Goal: Information Seeking & Learning: Learn about a topic

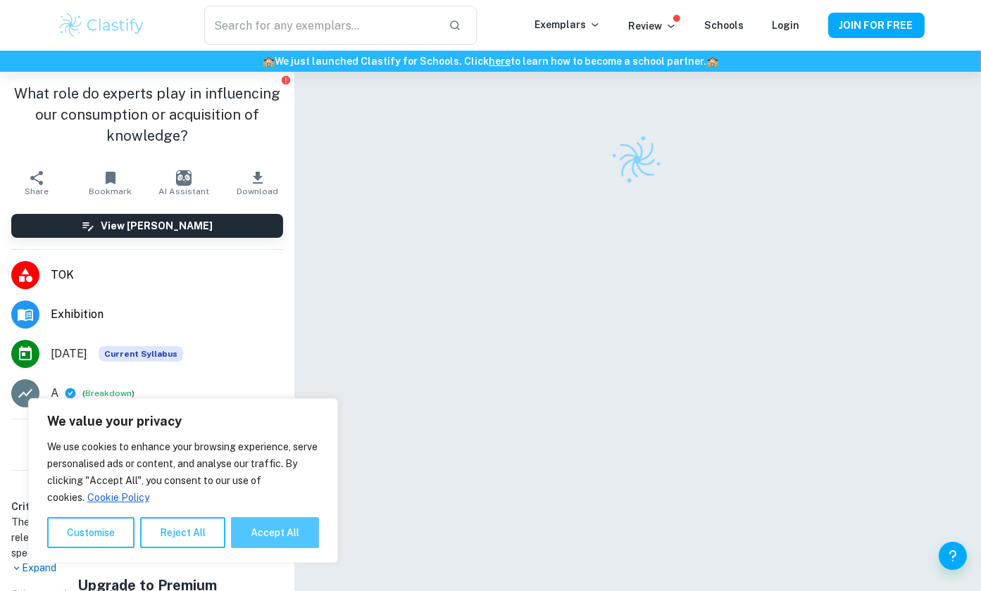
click at [286, 523] on button "Accept All" at bounding box center [275, 532] width 88 height 31
checkbox input "true"
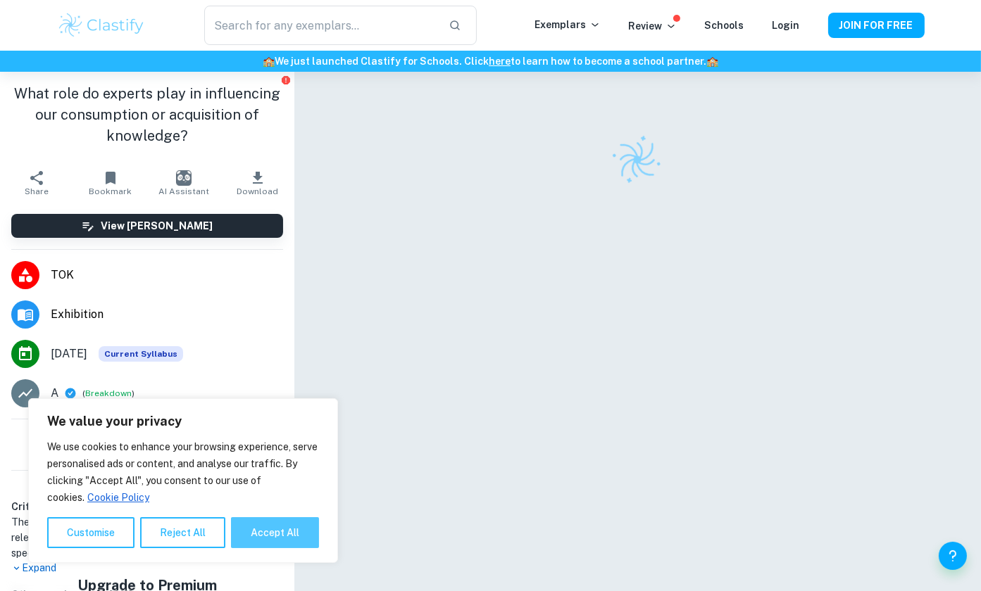
checkbox input "true"
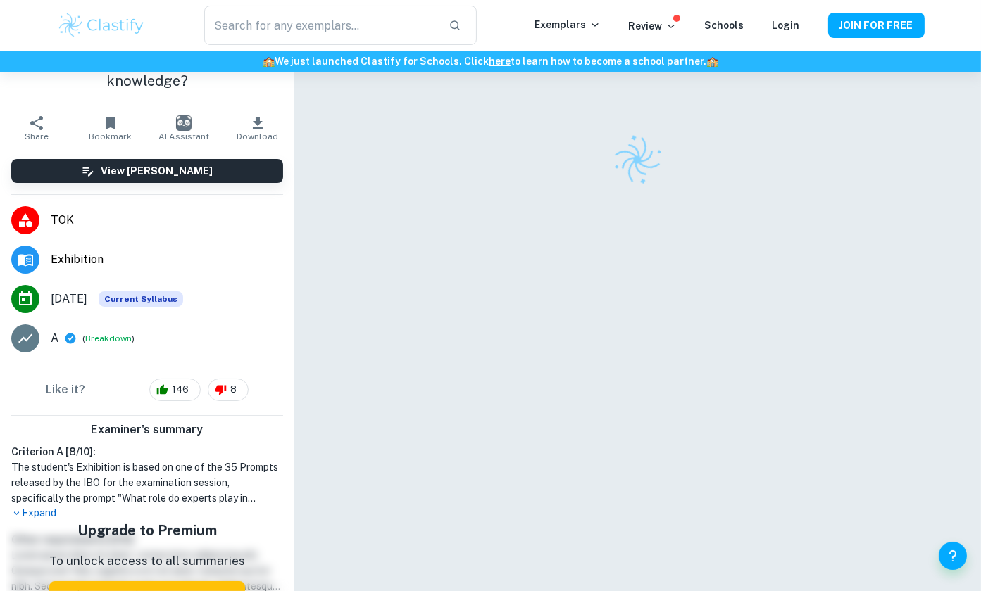
scroll to position [56, 0]
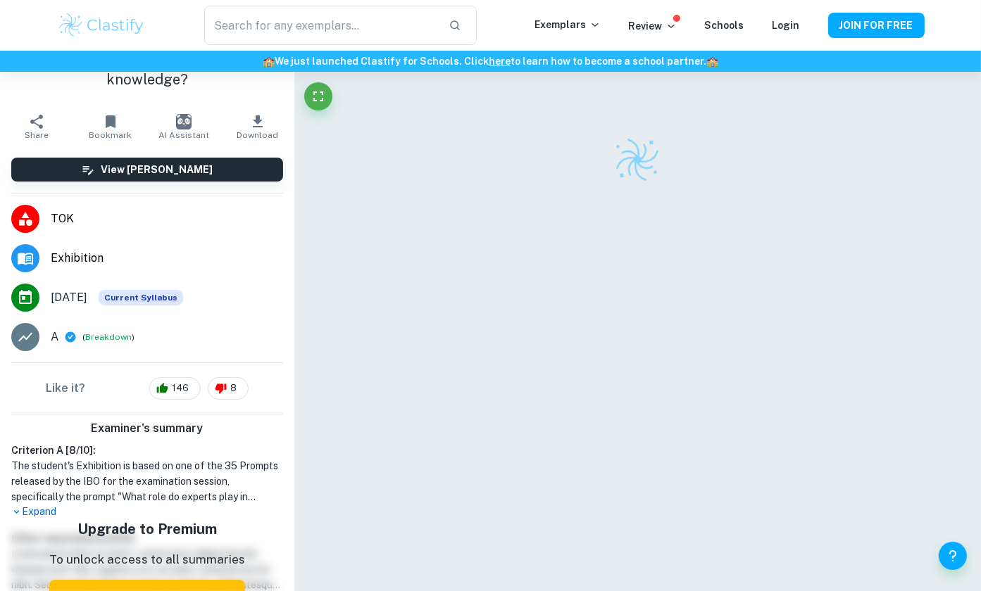
click at [32, 512] on p "Expand" at bounding box center [147, 512] width 272 height 15
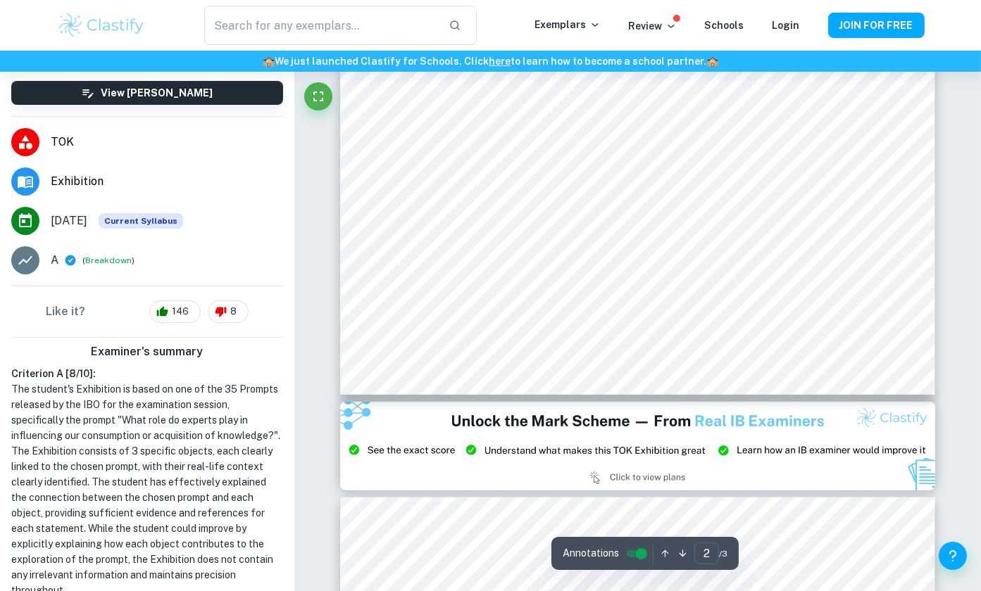
scroll to position [1473, 0]
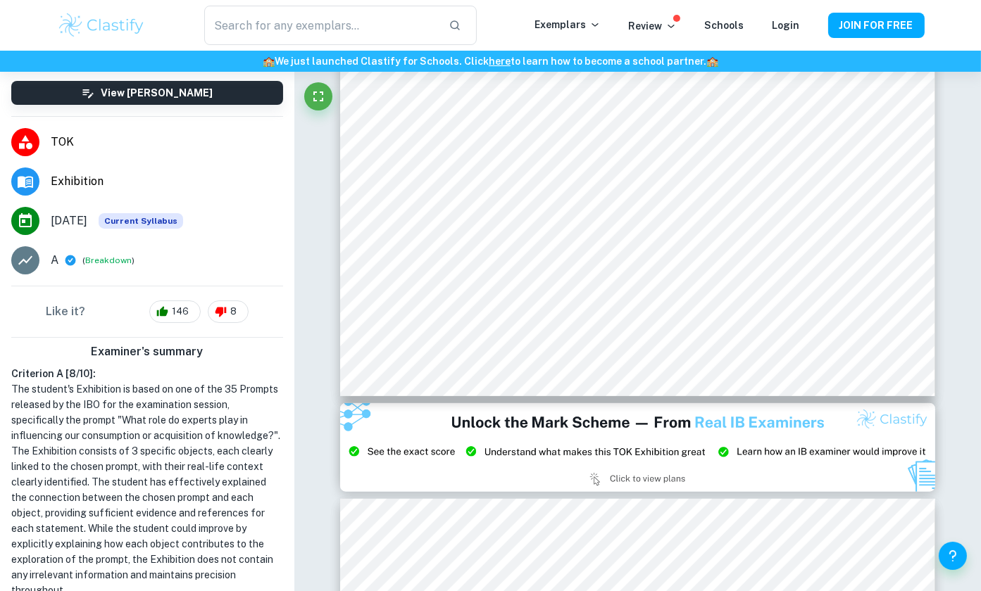
type input "3"
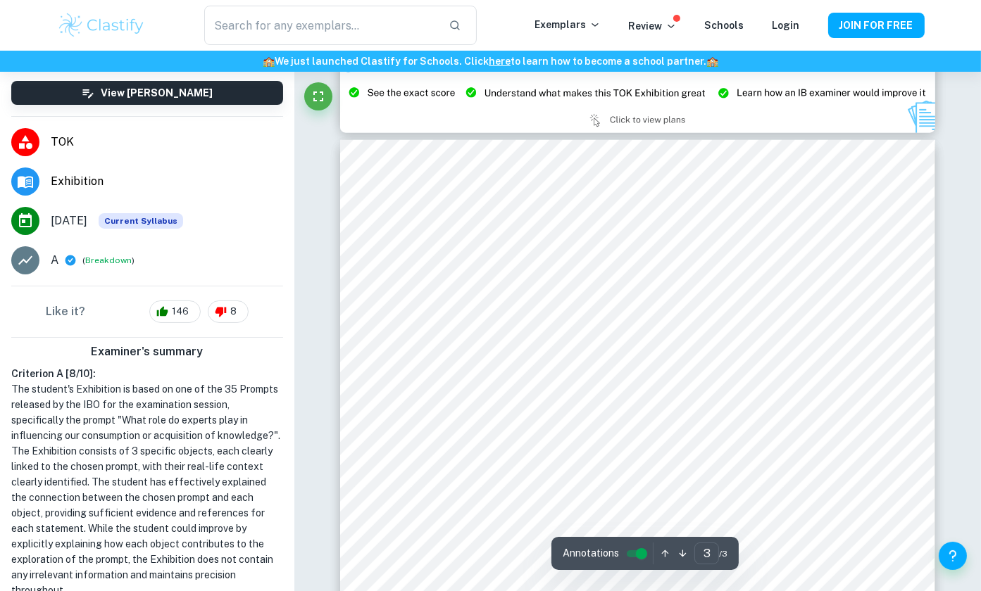
scroll to position [1831, 0]
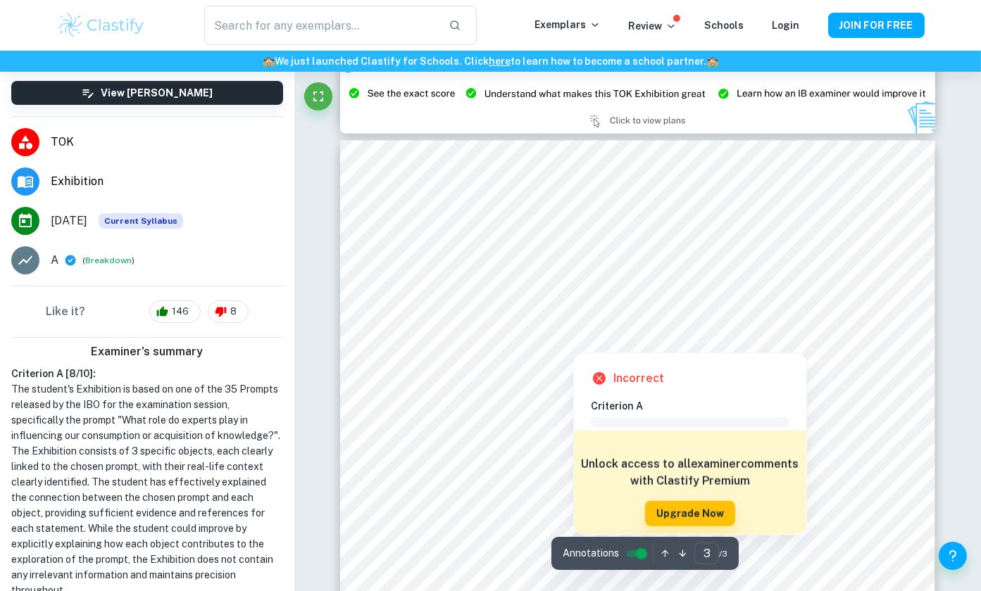
click at [686, 289] on div at bounding box center [627, 286] width 491 height 15
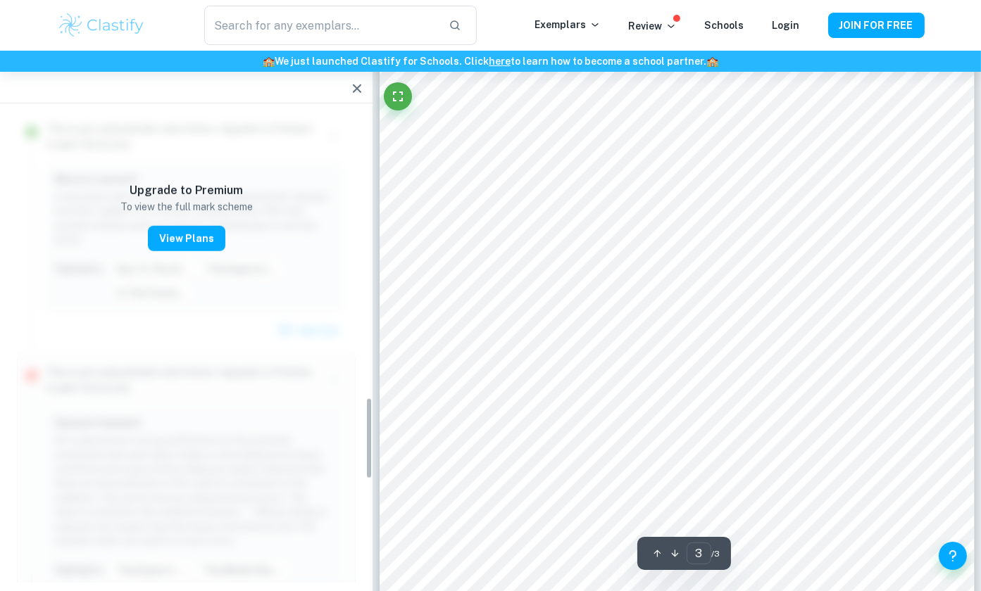
scroll to position [1640, 0]
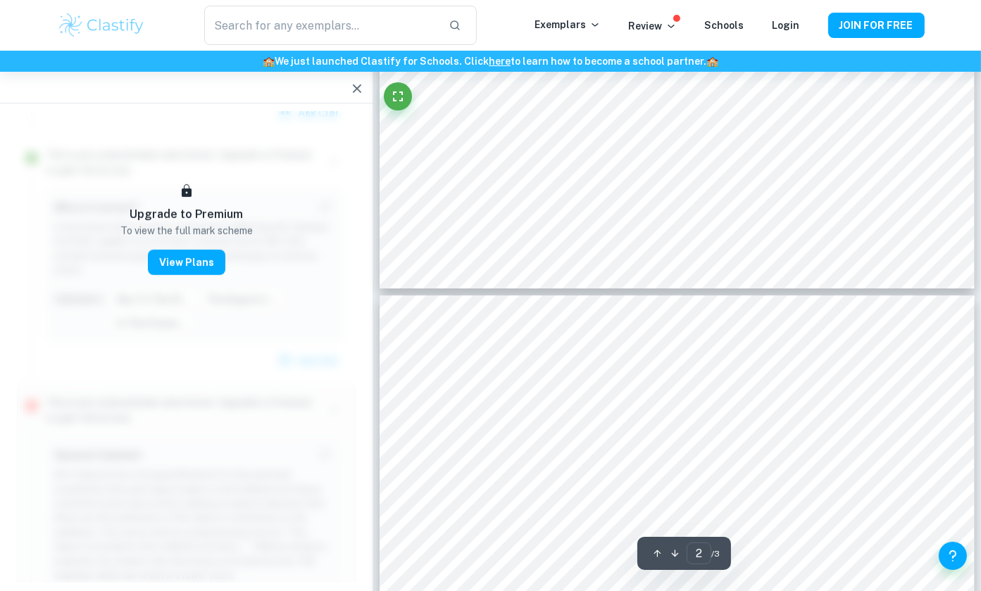
type input "1"
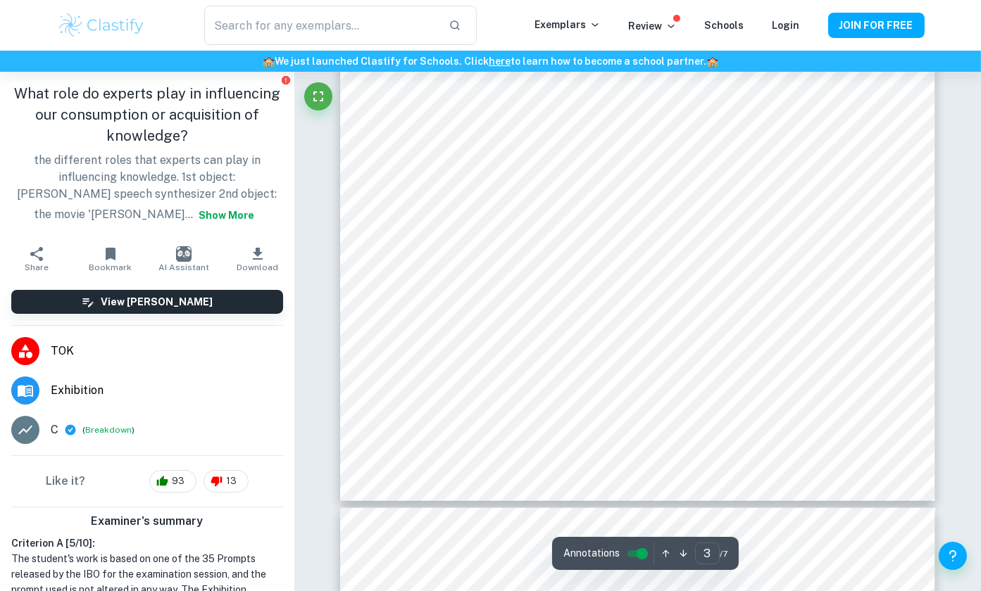
scroll to position [2099, 0]
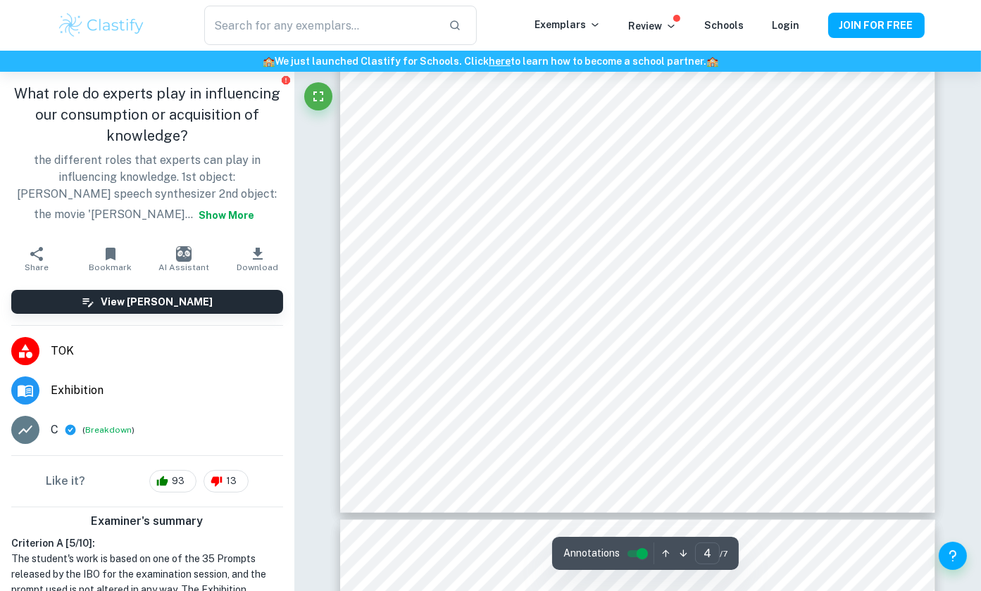
type input "5"
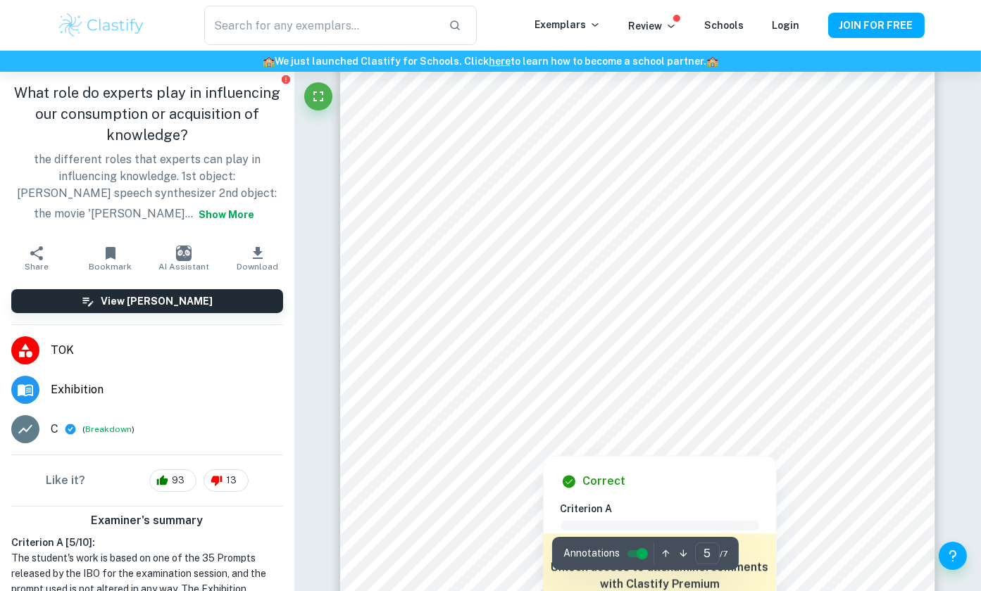
scroll to position [3347, 0]
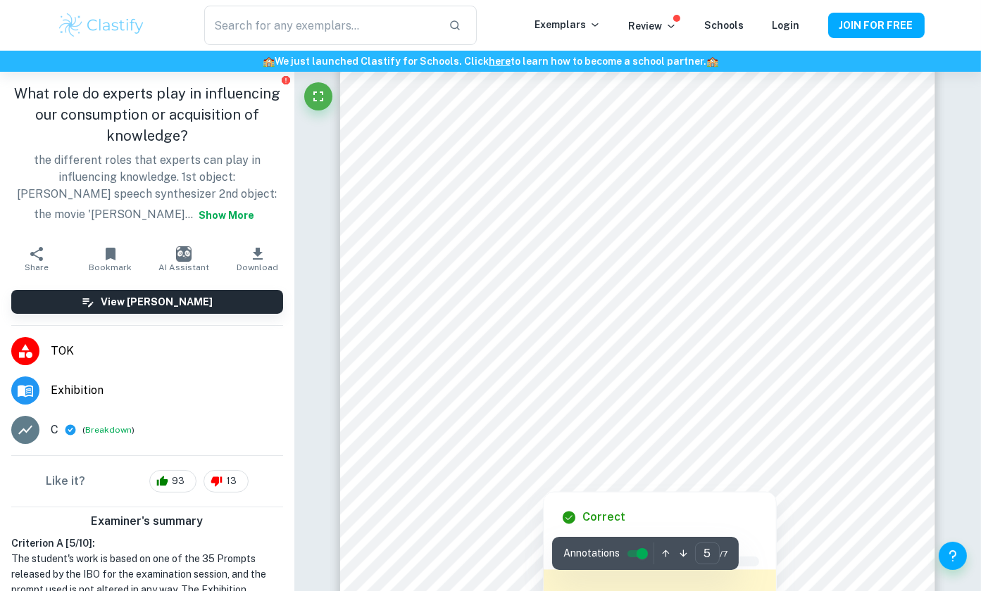
click at [521, 446] on div at bounding box center [637, 429] width 454 height 40
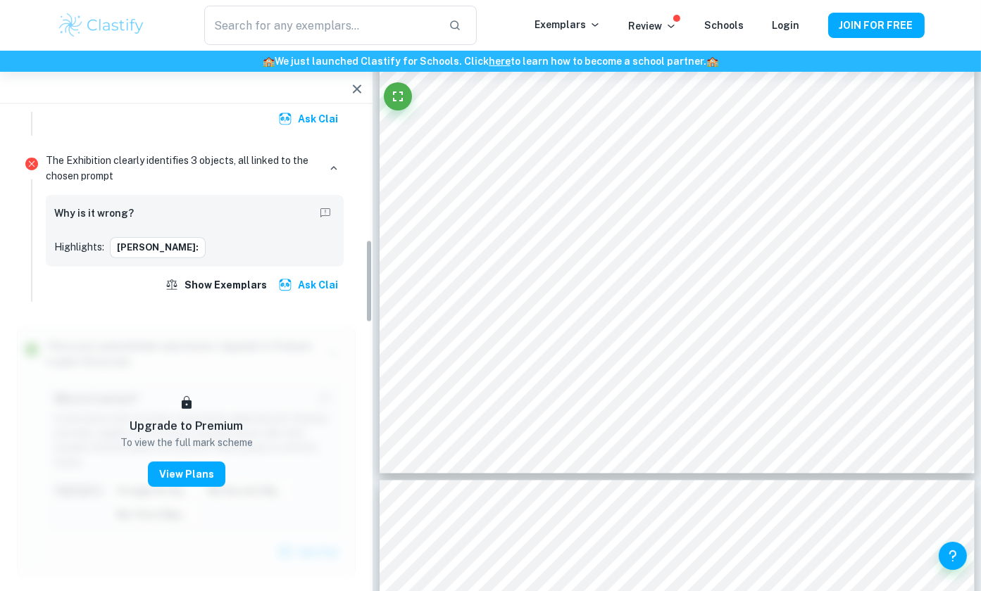
scroll to position [722, 0]
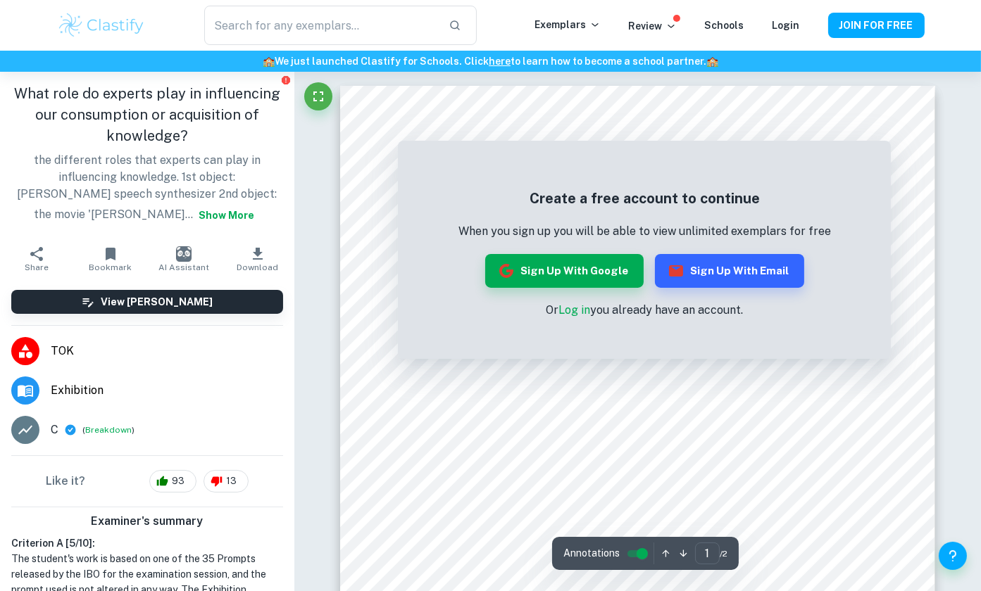
scroll to position [1138, 0]
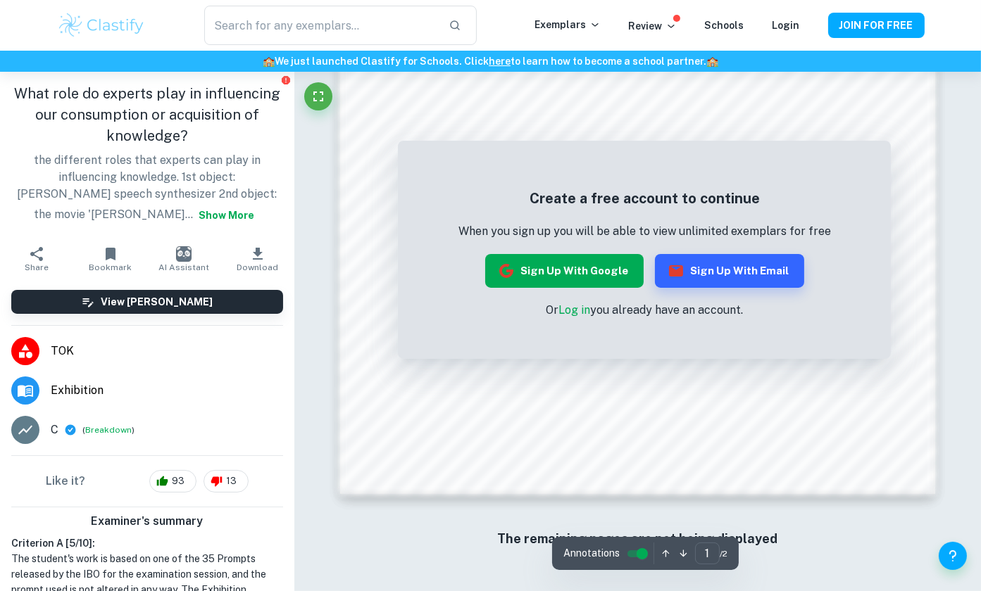
click at [595, 270] on button "Sign up with Google" at bounding box center [564, 271] width 158 height 34
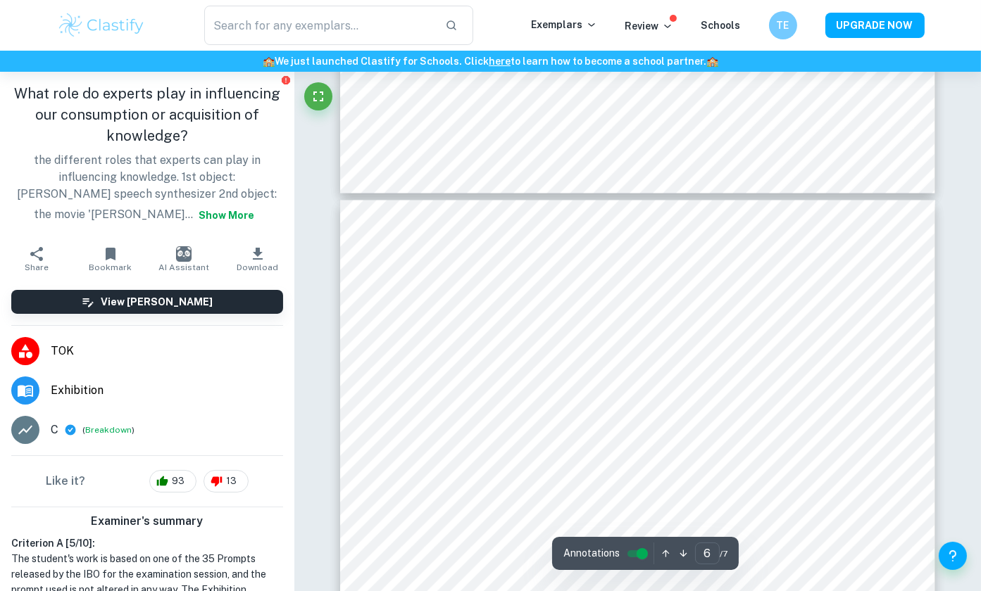
type input "5"
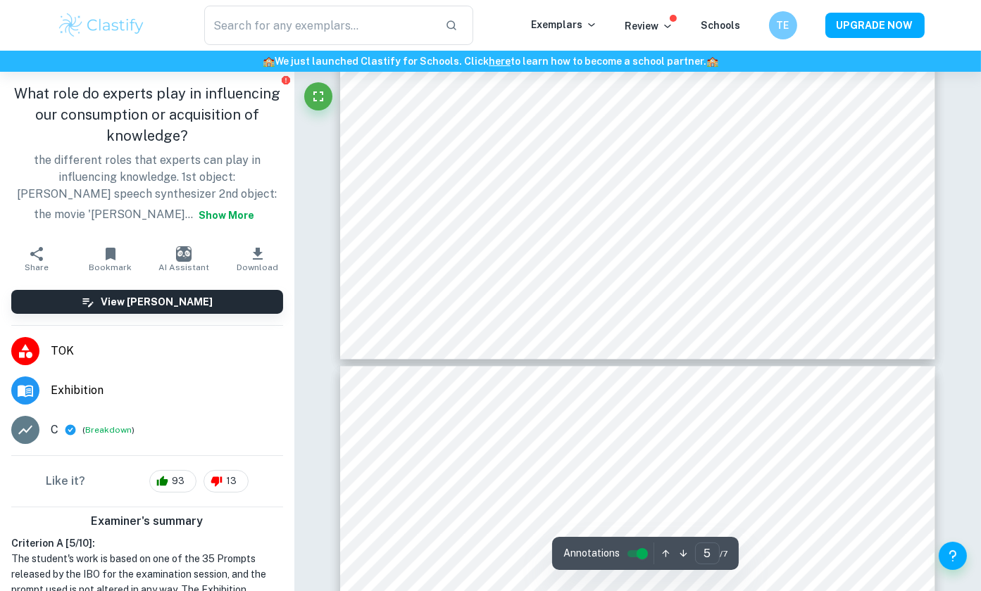
scroll to position [3476, 0]
